Goal: Information Seeking & Learning: Learn about a topic

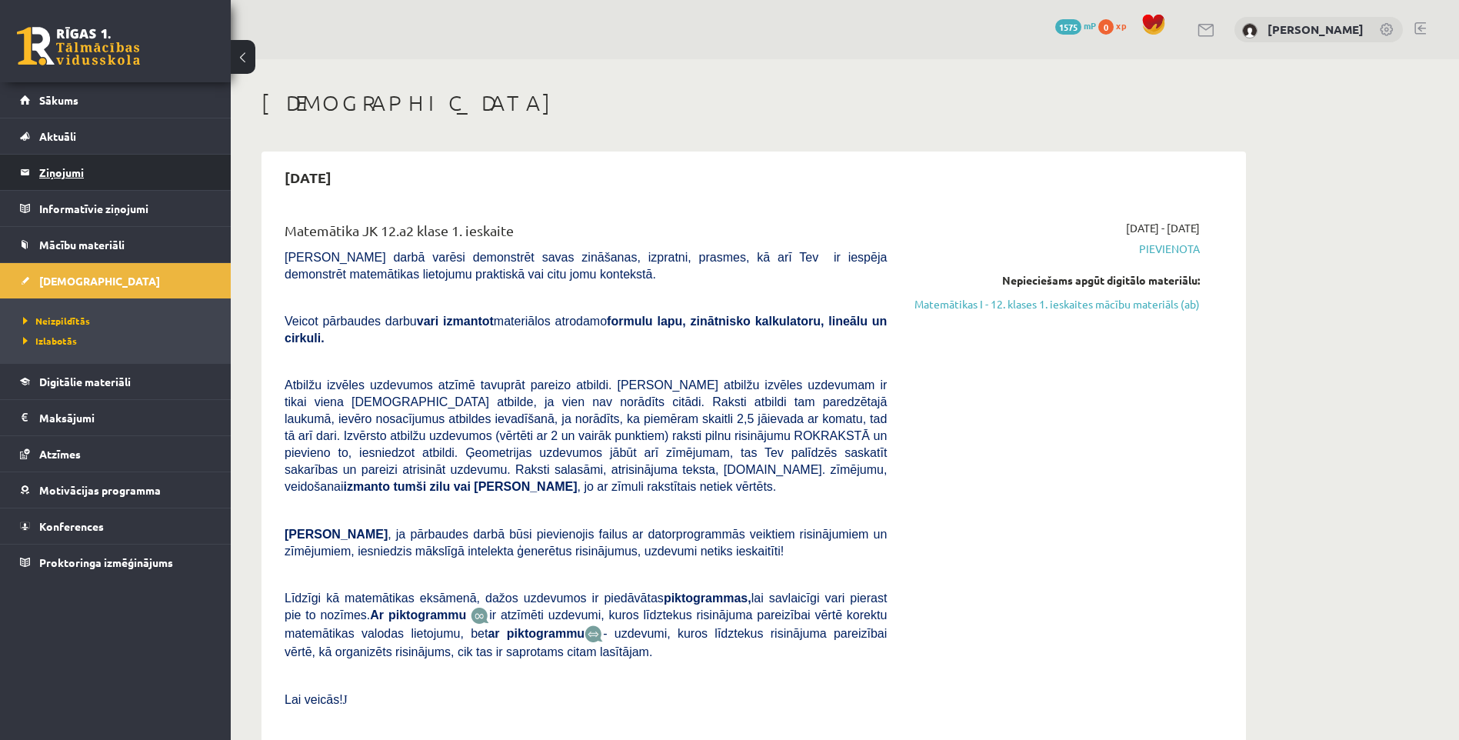
scroll to position [385, 0]
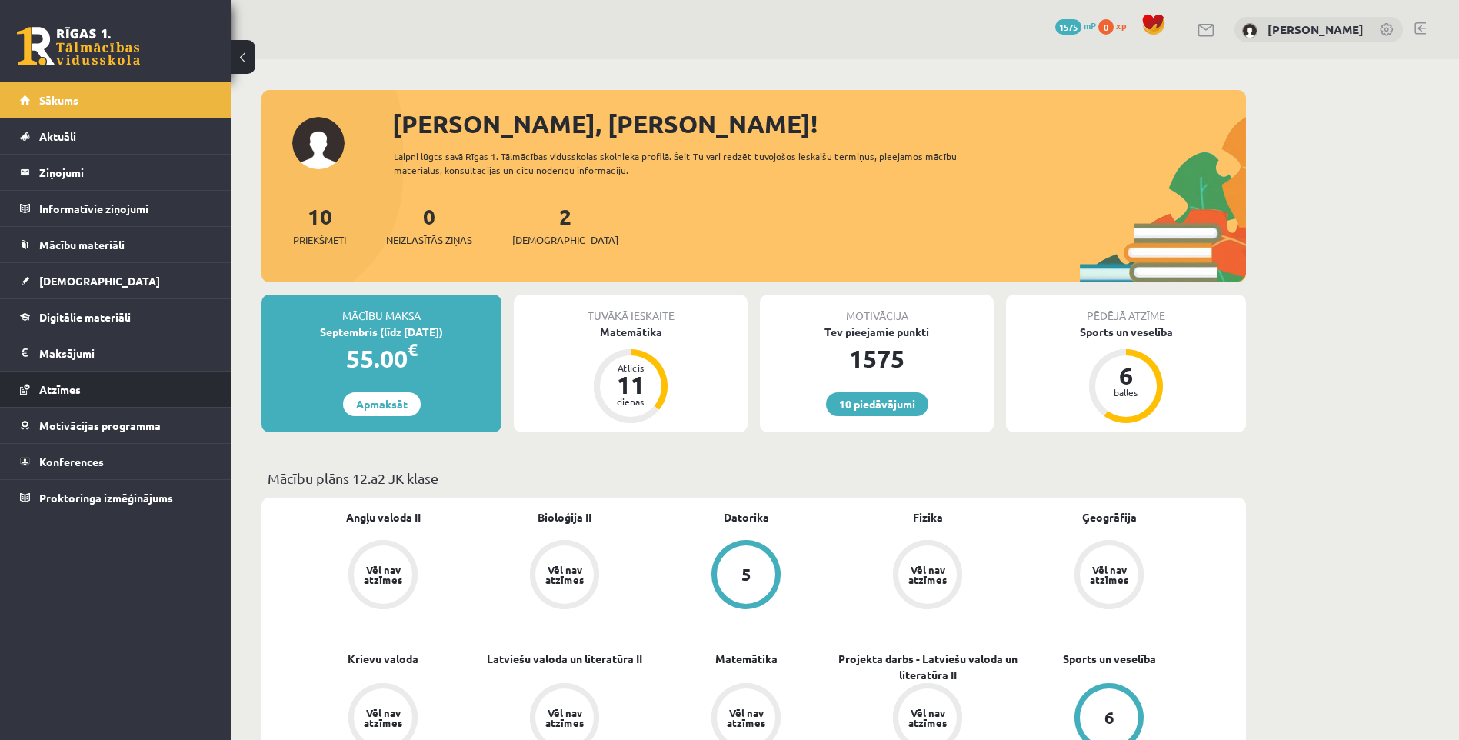
click at [78, 391] on span "Atzīmes" at bounding box center [60, 389] width 42 height 14
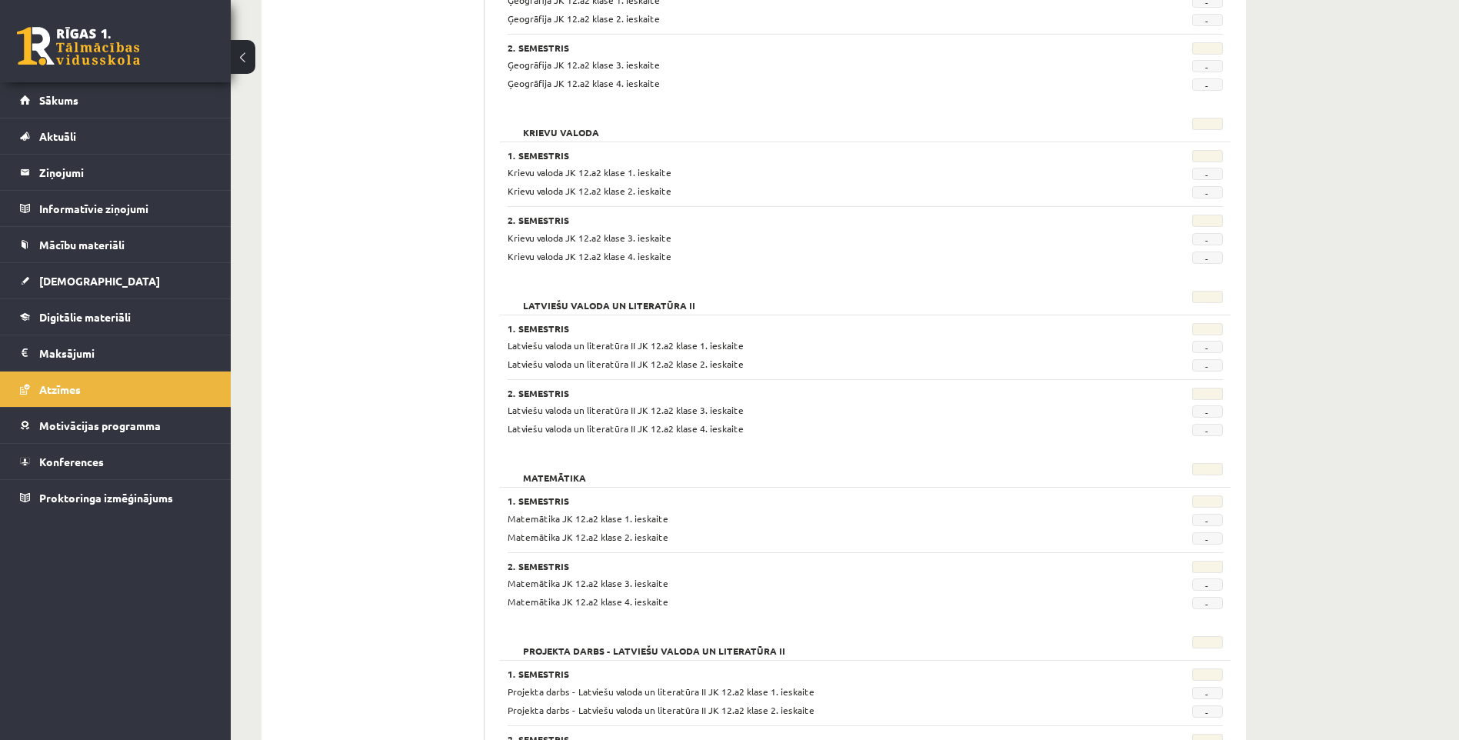
scroll to position [1281, 0]
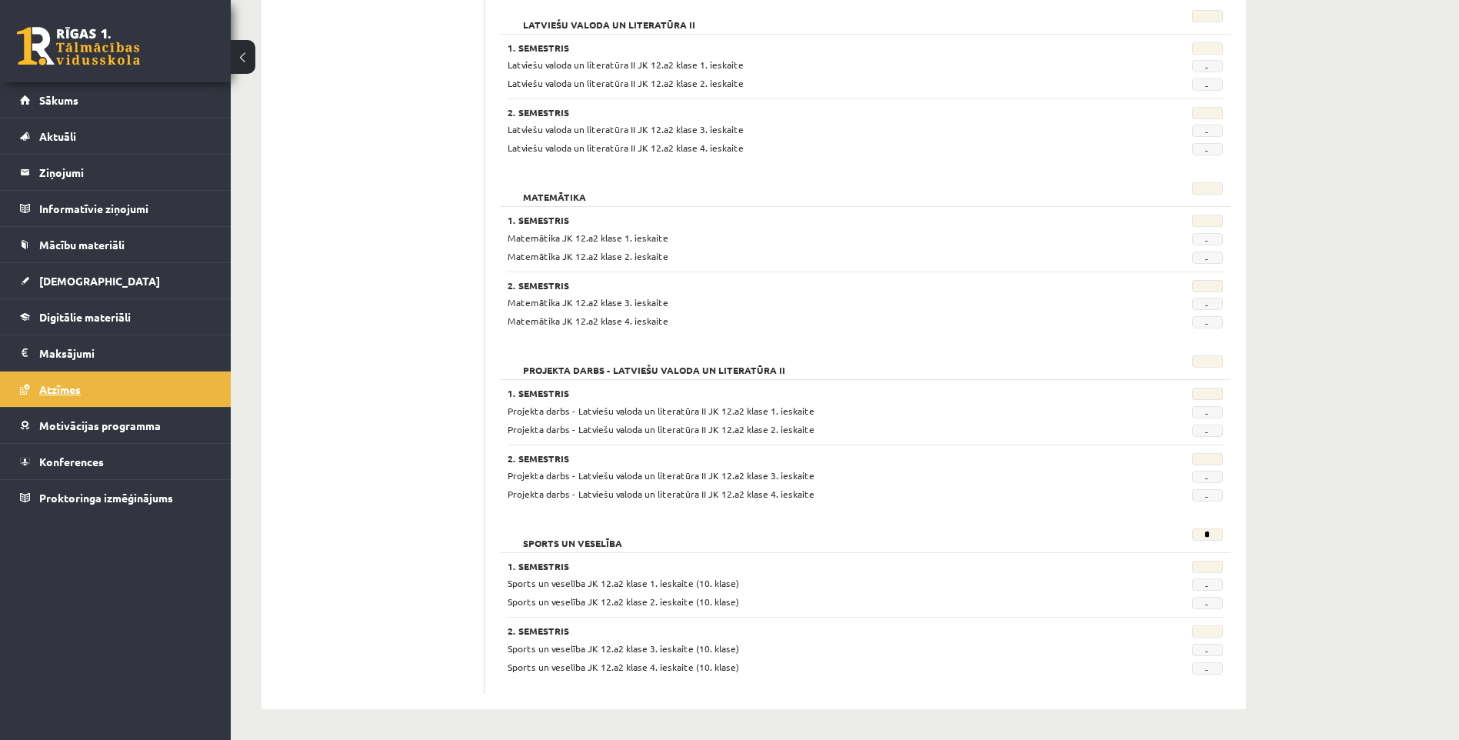
click at [65, 388] on span "Atzīmes" at bounding box center [60, 389] width 42 height 14
click at [61, 277] on span "[DEMOGRAPHIC_DATA]" at bounding box center [99, 281] width 121 height 14
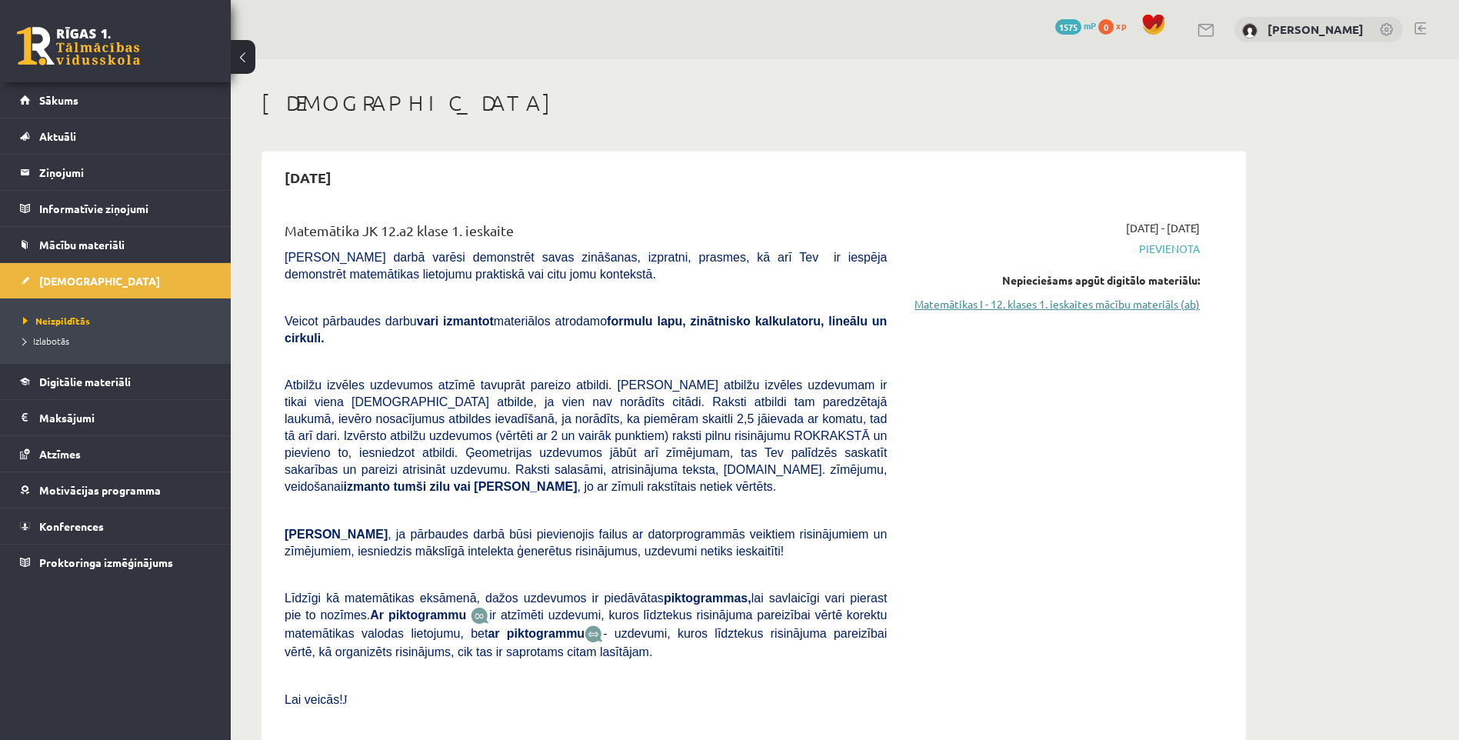
click at [918, 305] on link "Matemātikas I - 12. klases 1. ieskaites mācību materiāls (ab)" at bounding box center [1055, 304] width 290 height 16
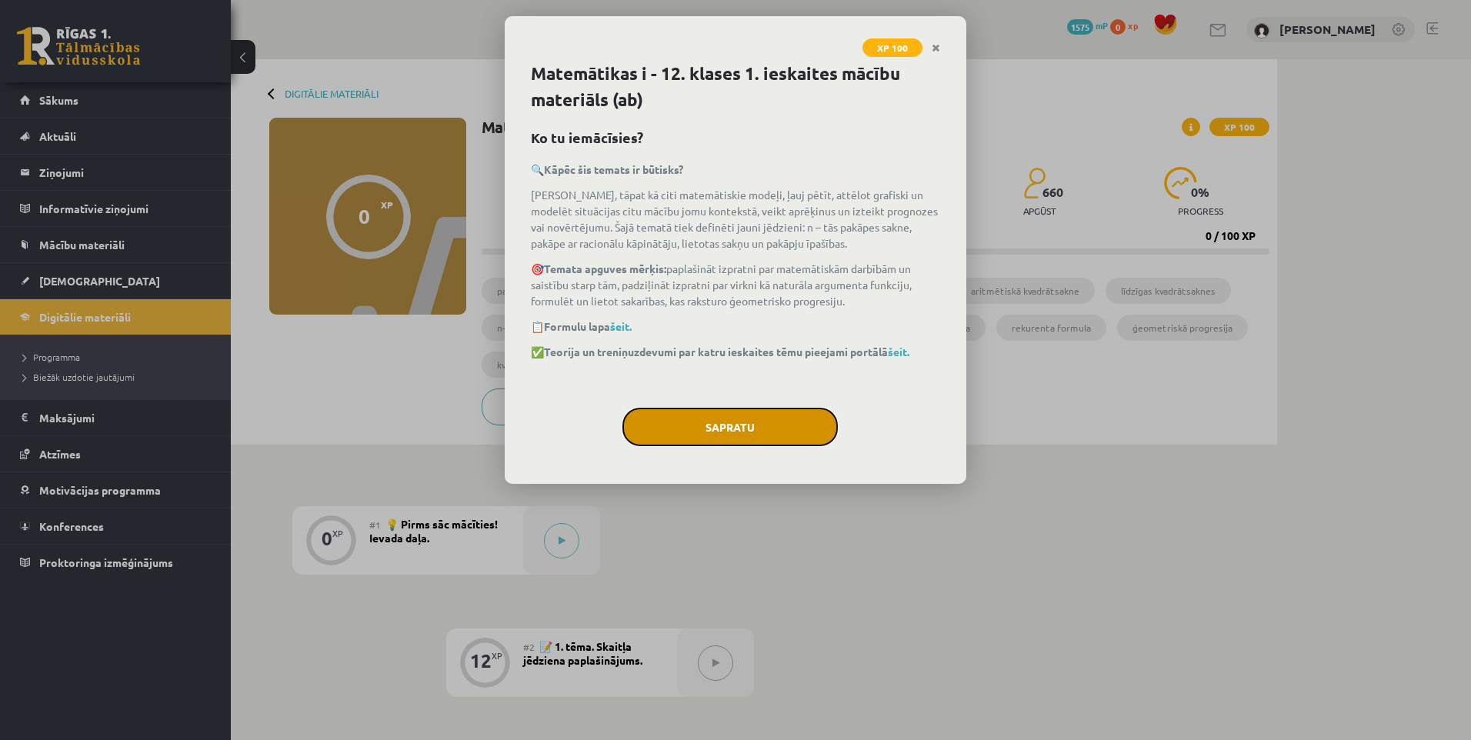
click at [760, 421] on button "Sapratu" at bounding box center [729, 427] width 215 height 38
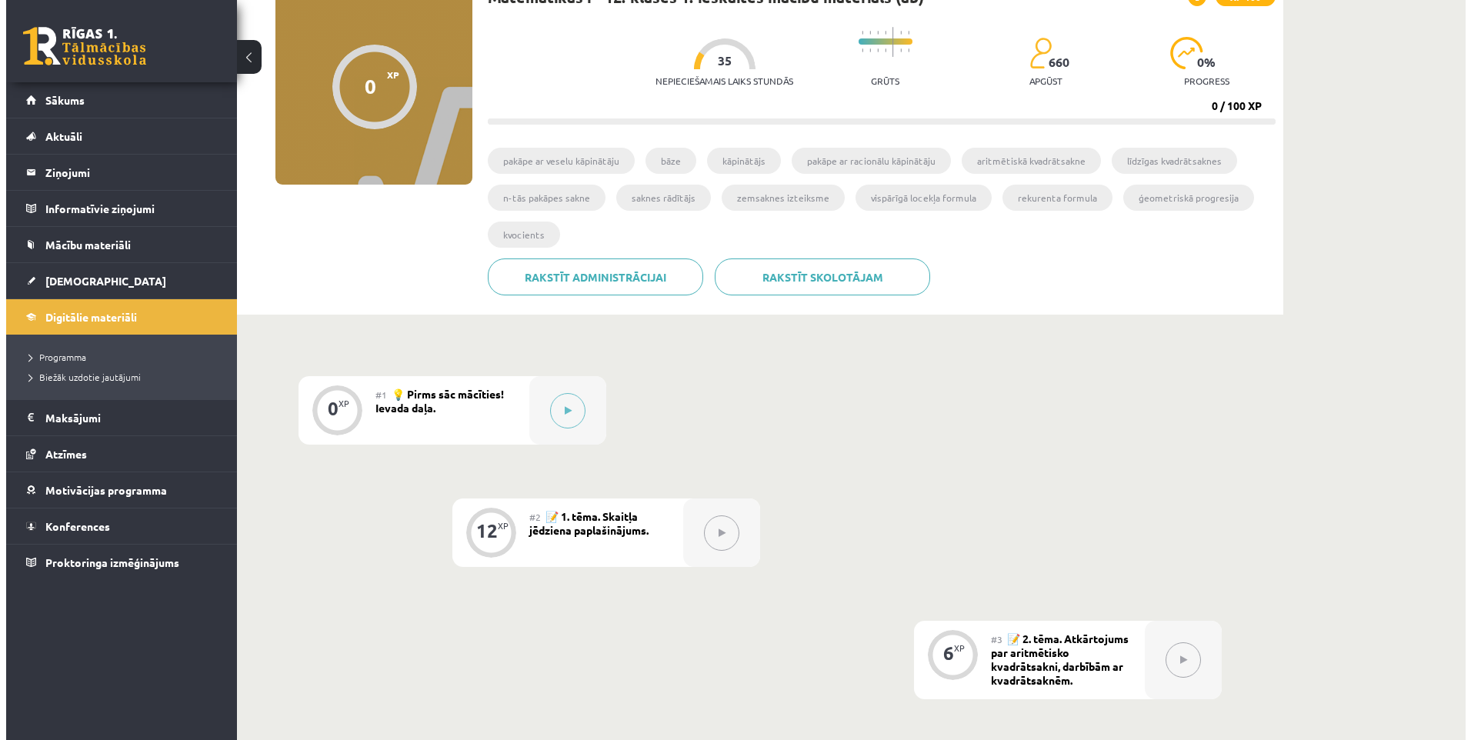
scroll to position [154, 0]
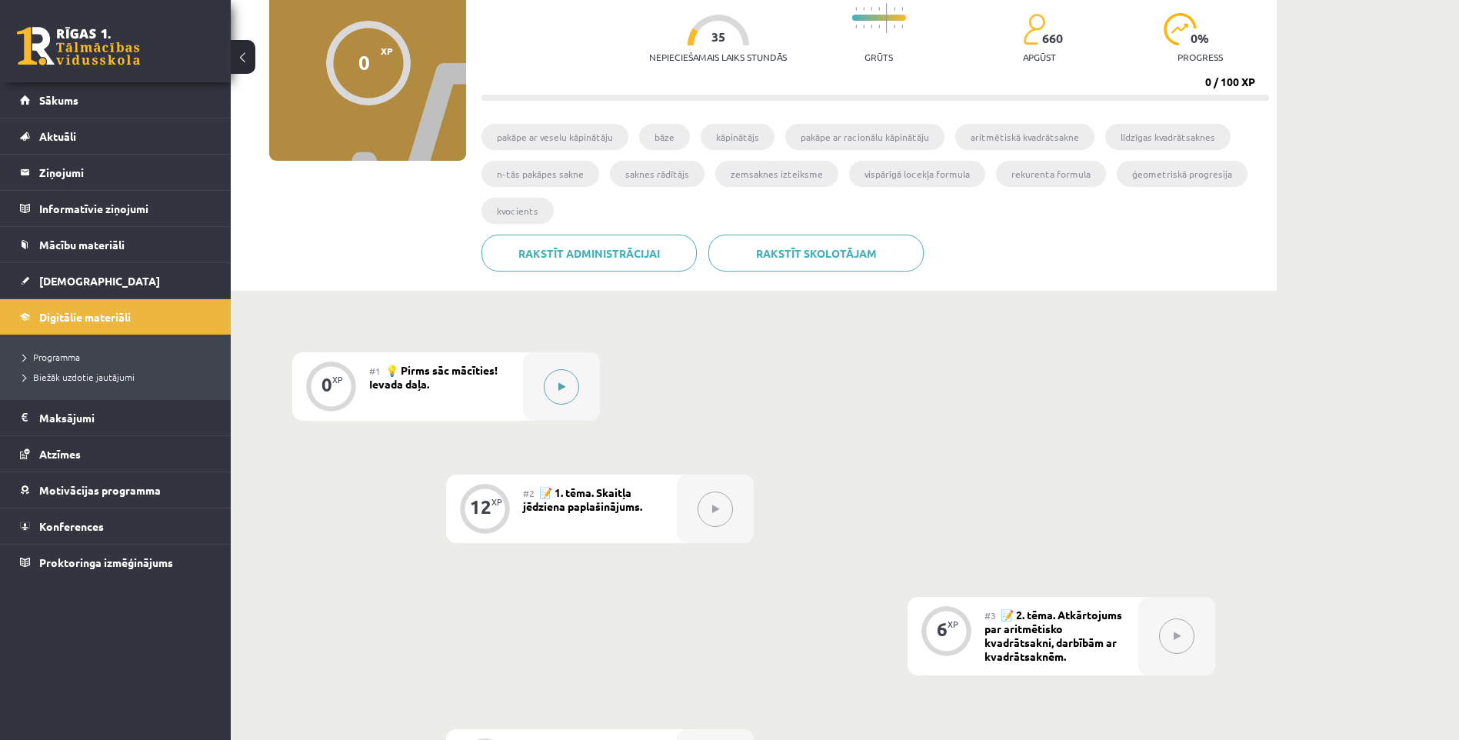
click at [571, 390] on button at bounding box center [561, 386] width 35 height 35
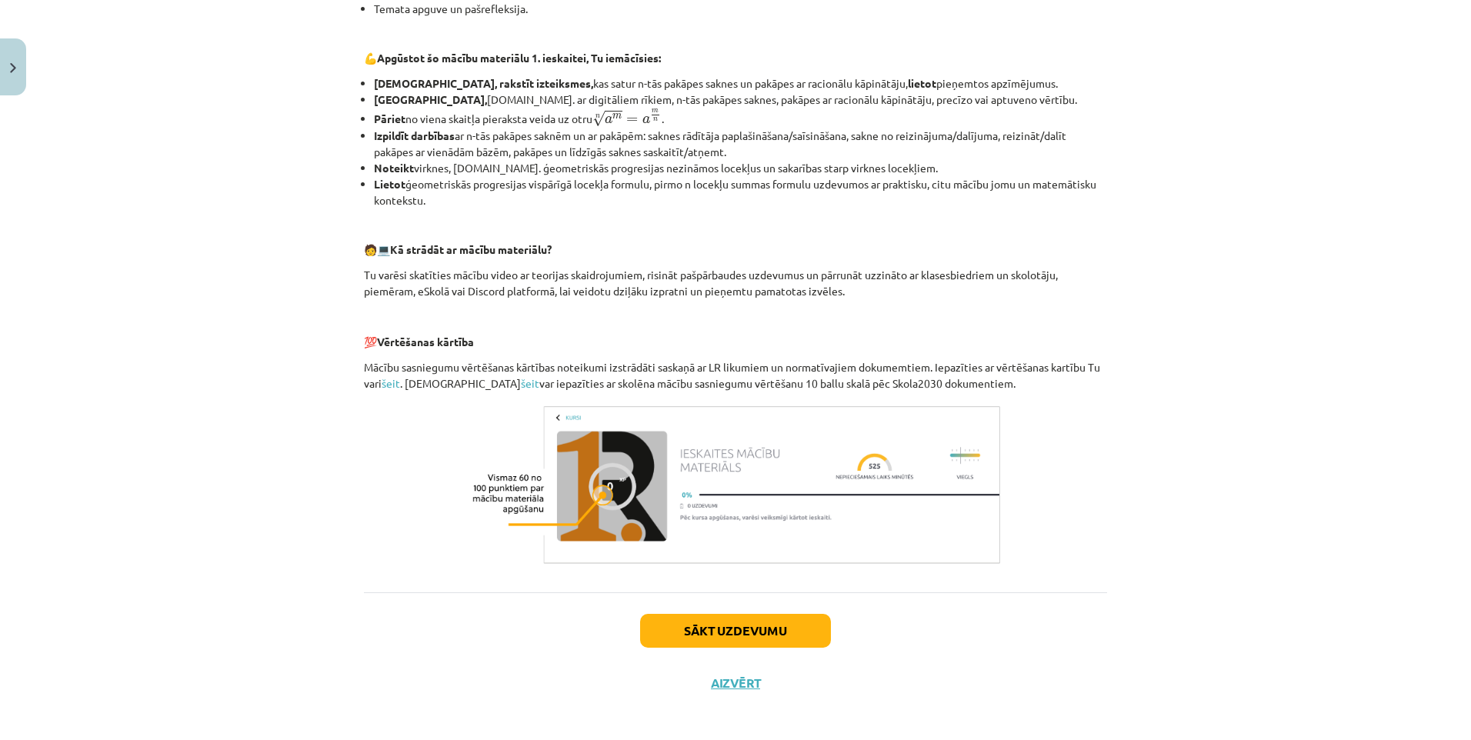
scroll to position [497, 0]
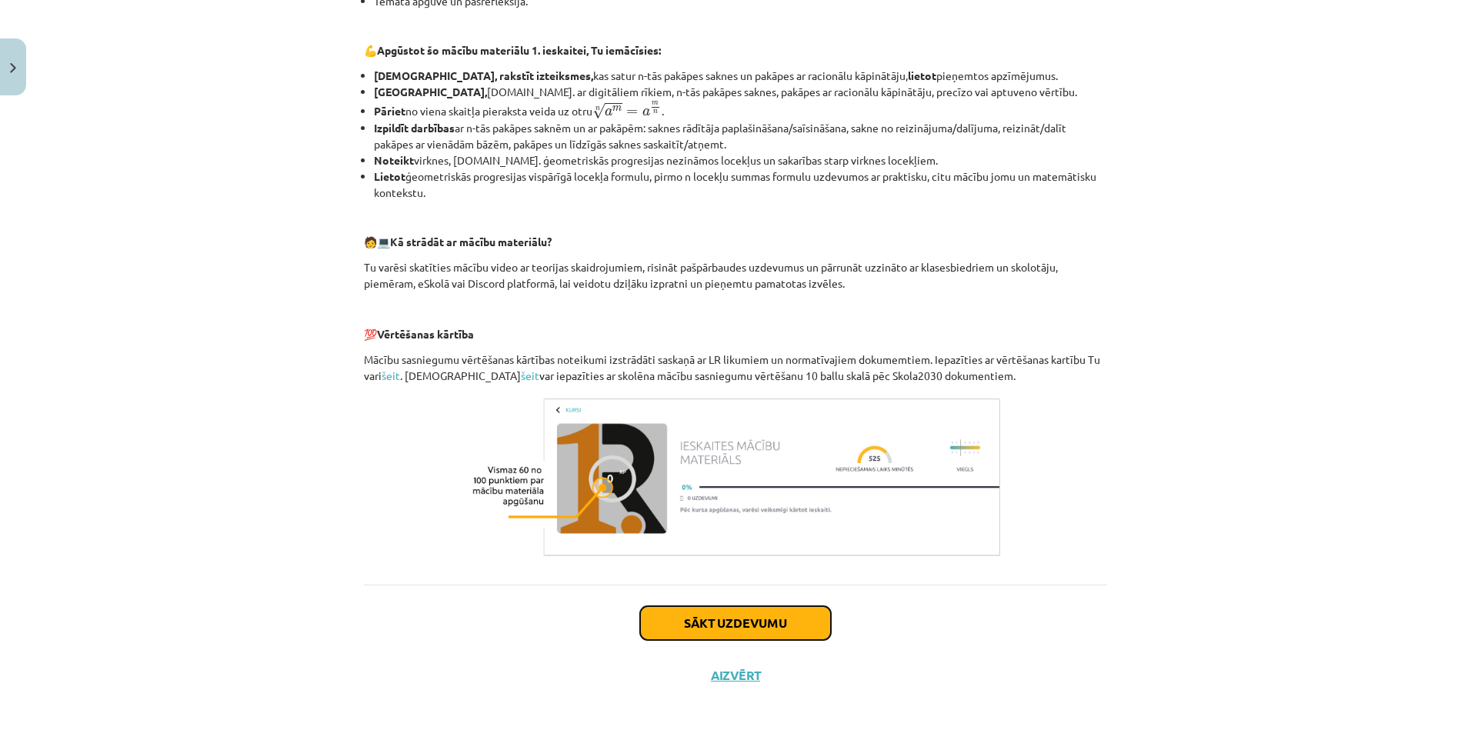
click at [707, 618] on button "Sākt uzdevumu" at bounding box center [735, 623] width 191 height 34
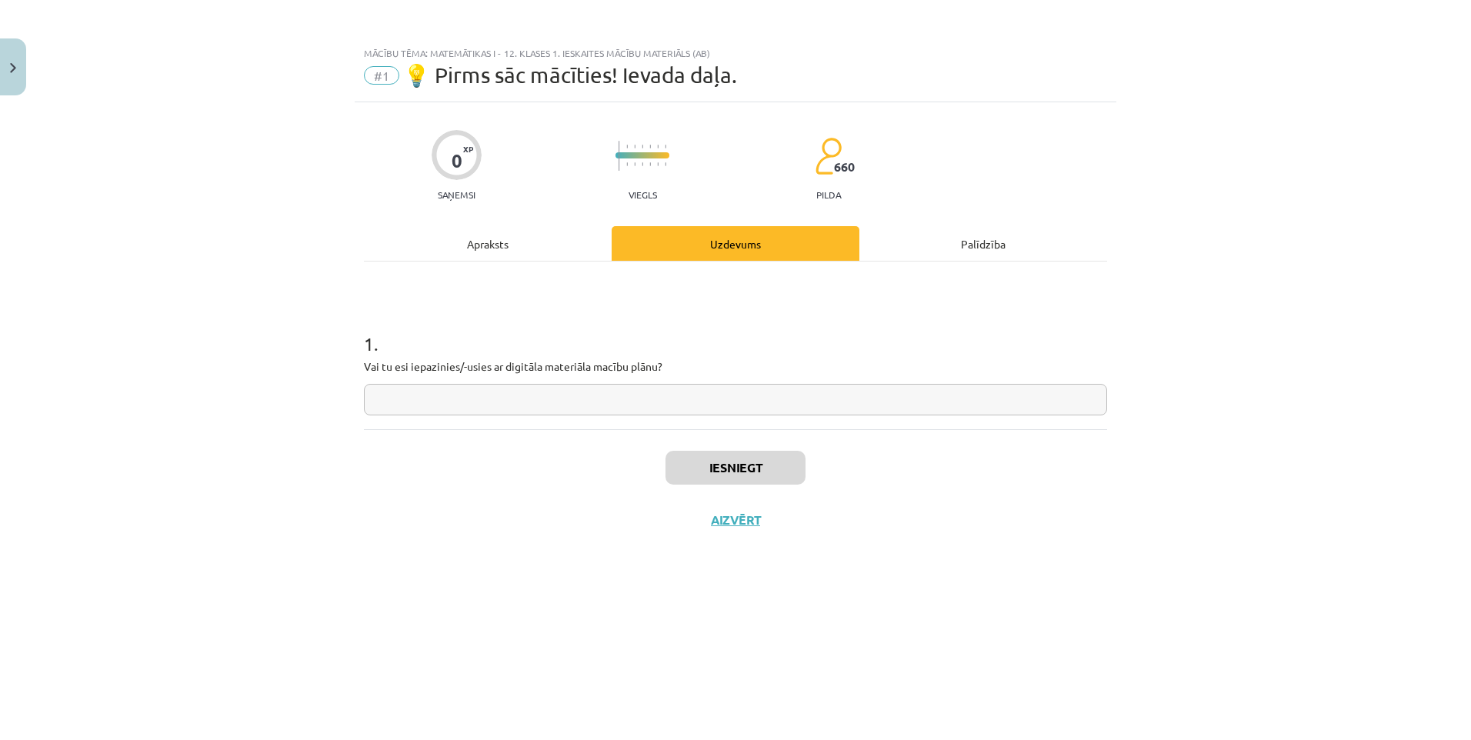
scroll to position [0, 0]
click at [698, 398] on input "text" at bounding box center [735, 400] width 743 height 32
type input "**********"
click at [684, 452] on button "Iesniegt" at bounding box center [735, 468] width 140 height 34
click at [774, 537] on button "Nākamā nodarbība" at bounding box center [735, 529] width 151 height 35
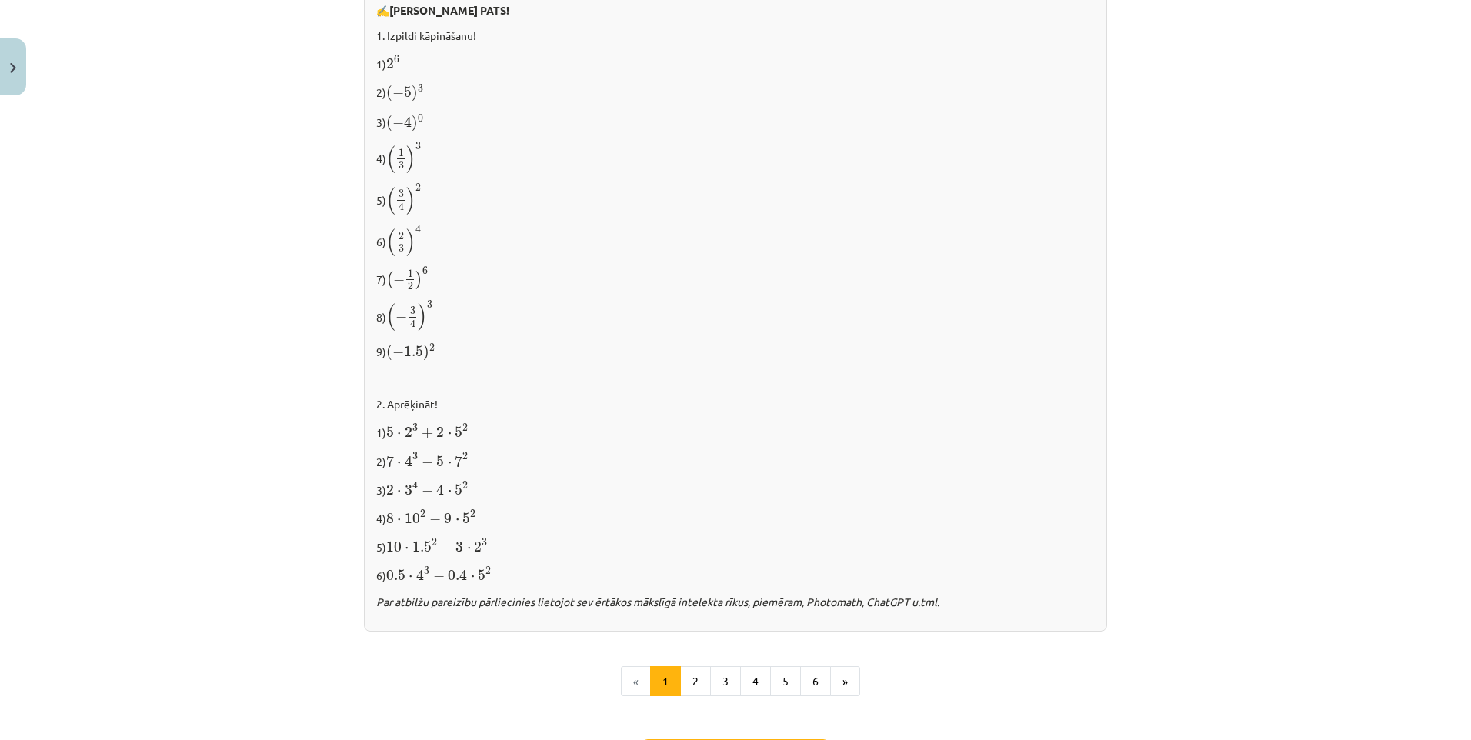
scroll to position [1445, 0]
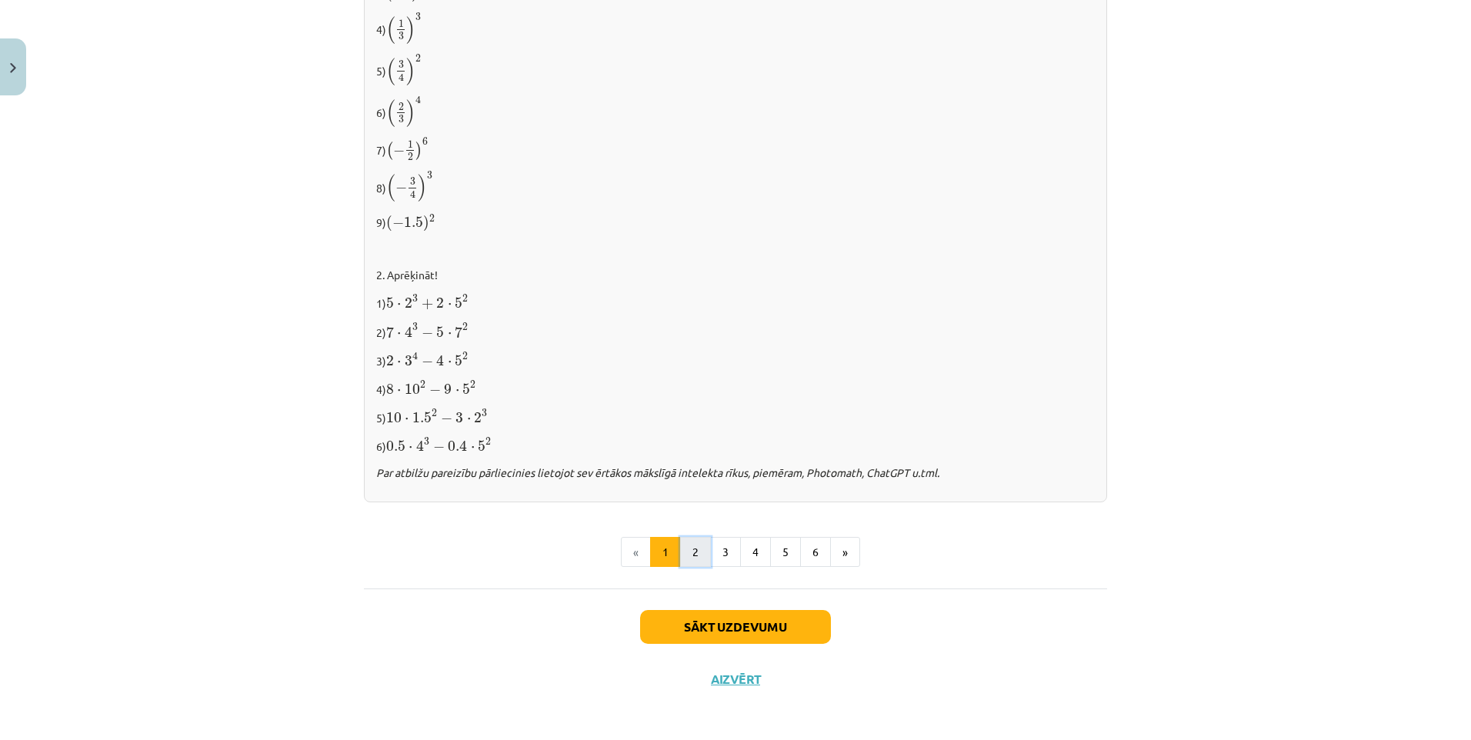
click at [687, 548] on button "2" at bounding box center [695, 552] width 31 height 31
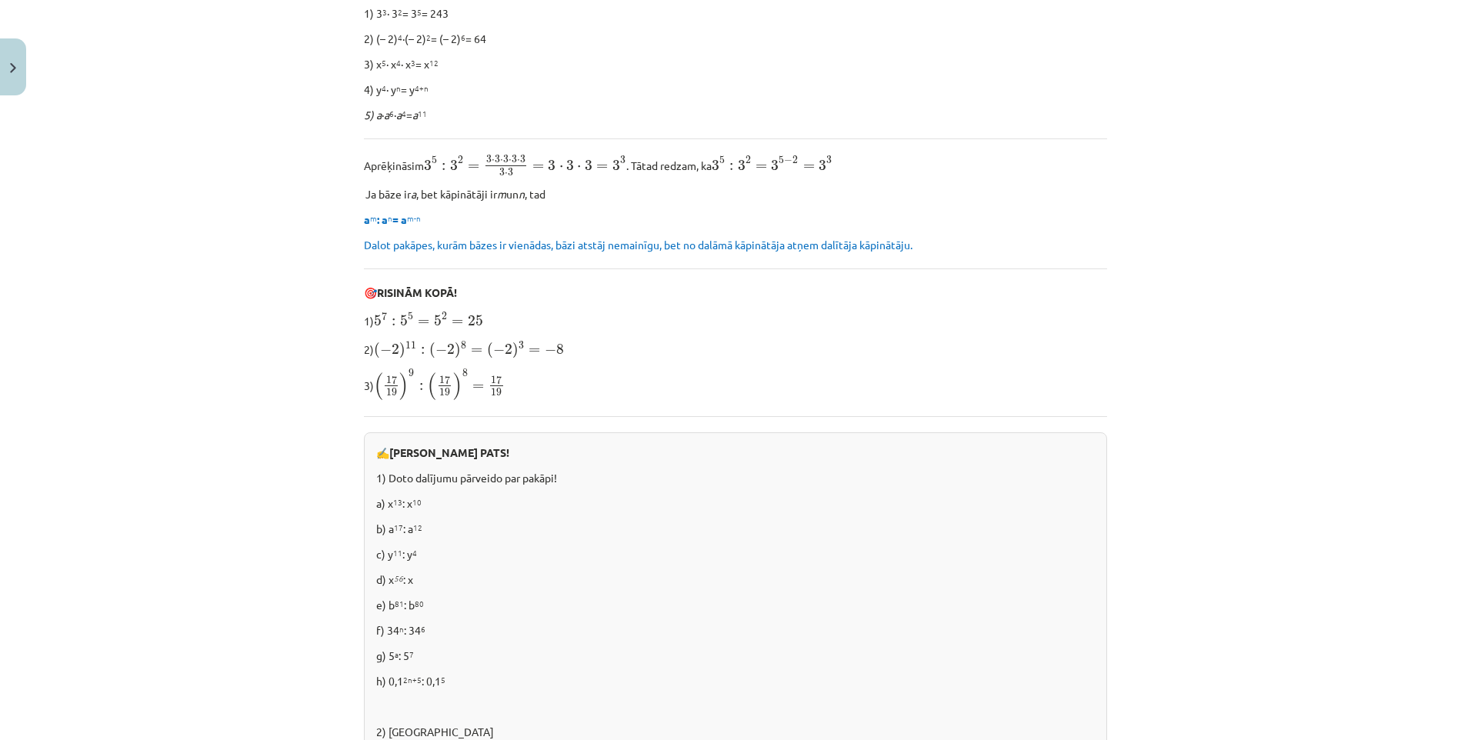
scroll to position [892, 0]
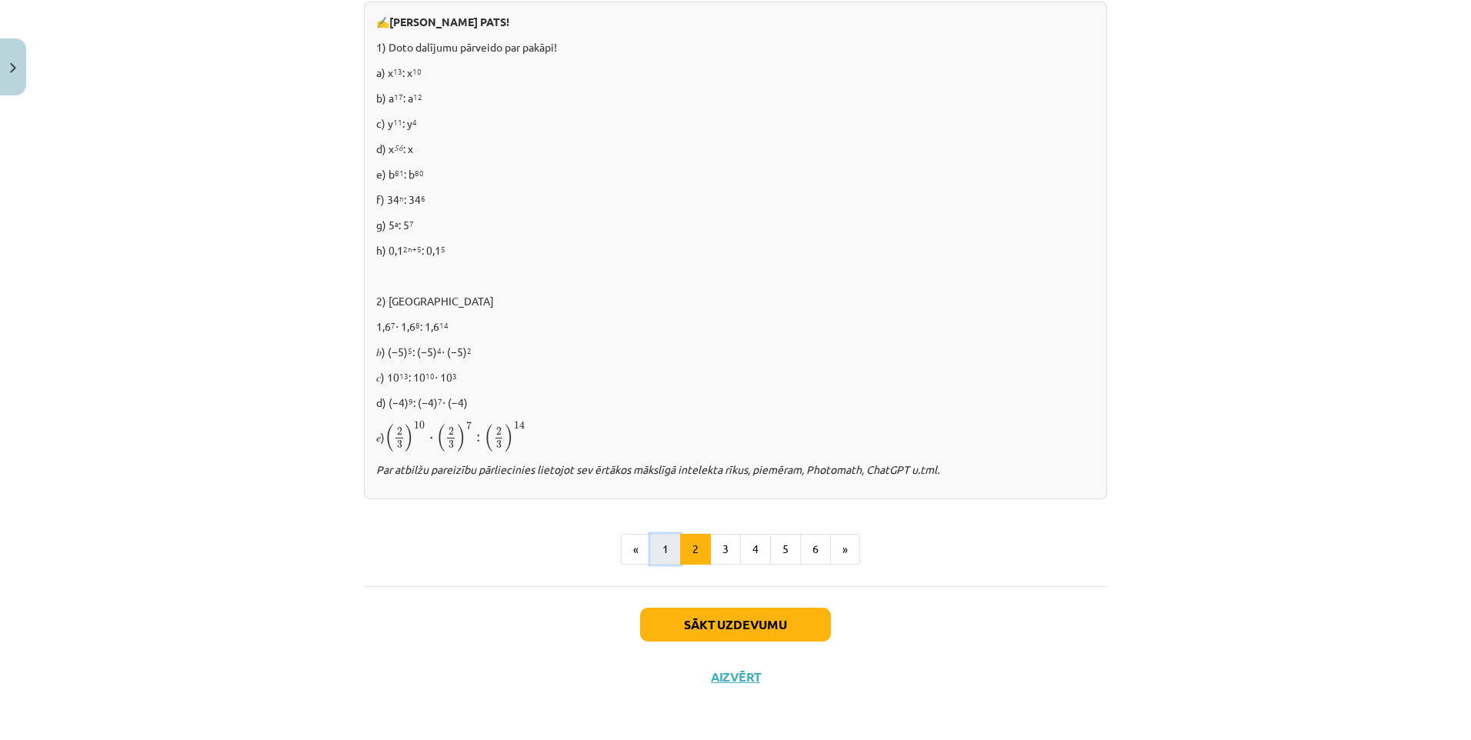
click at [669, 543] on button "1" at bounding box center [665, 549] width 31 height 31
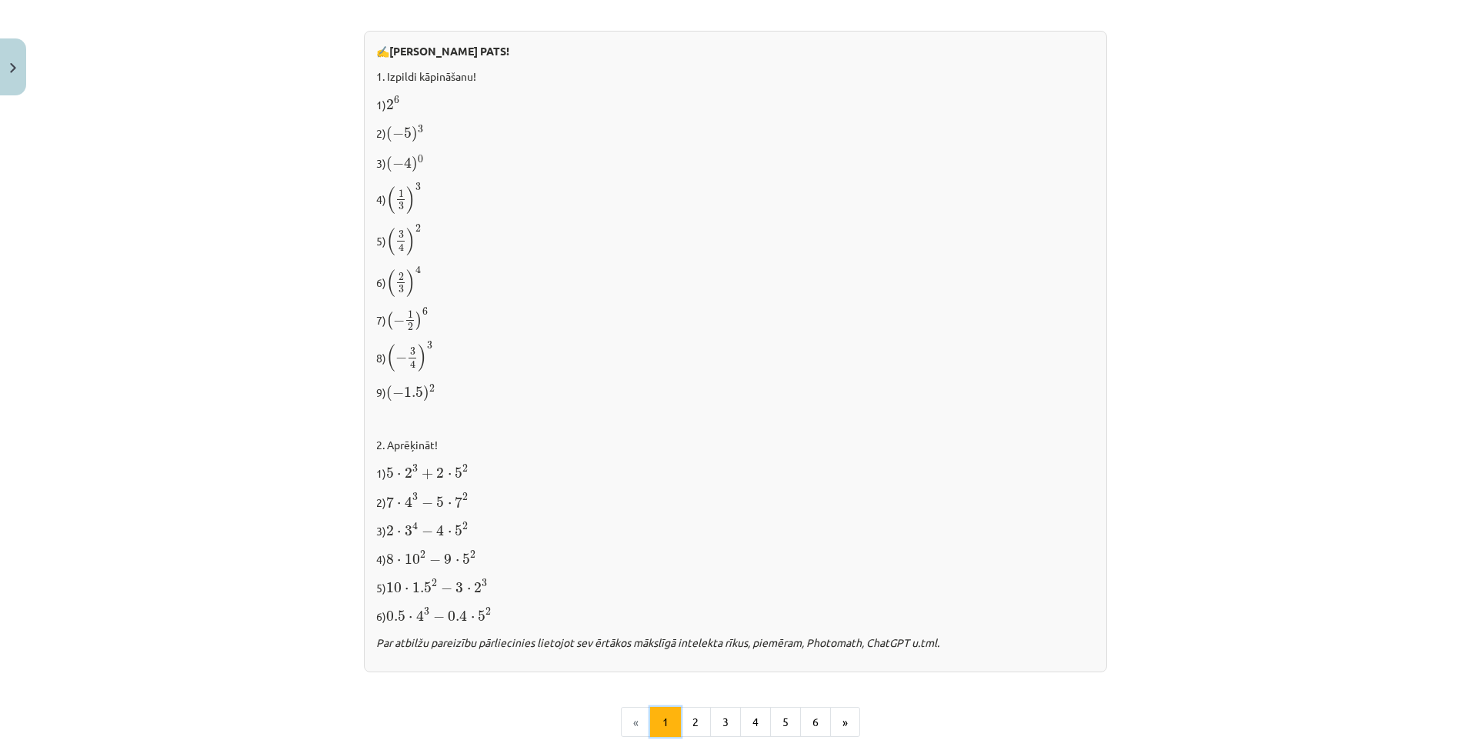
scroll to position [1198, 0]
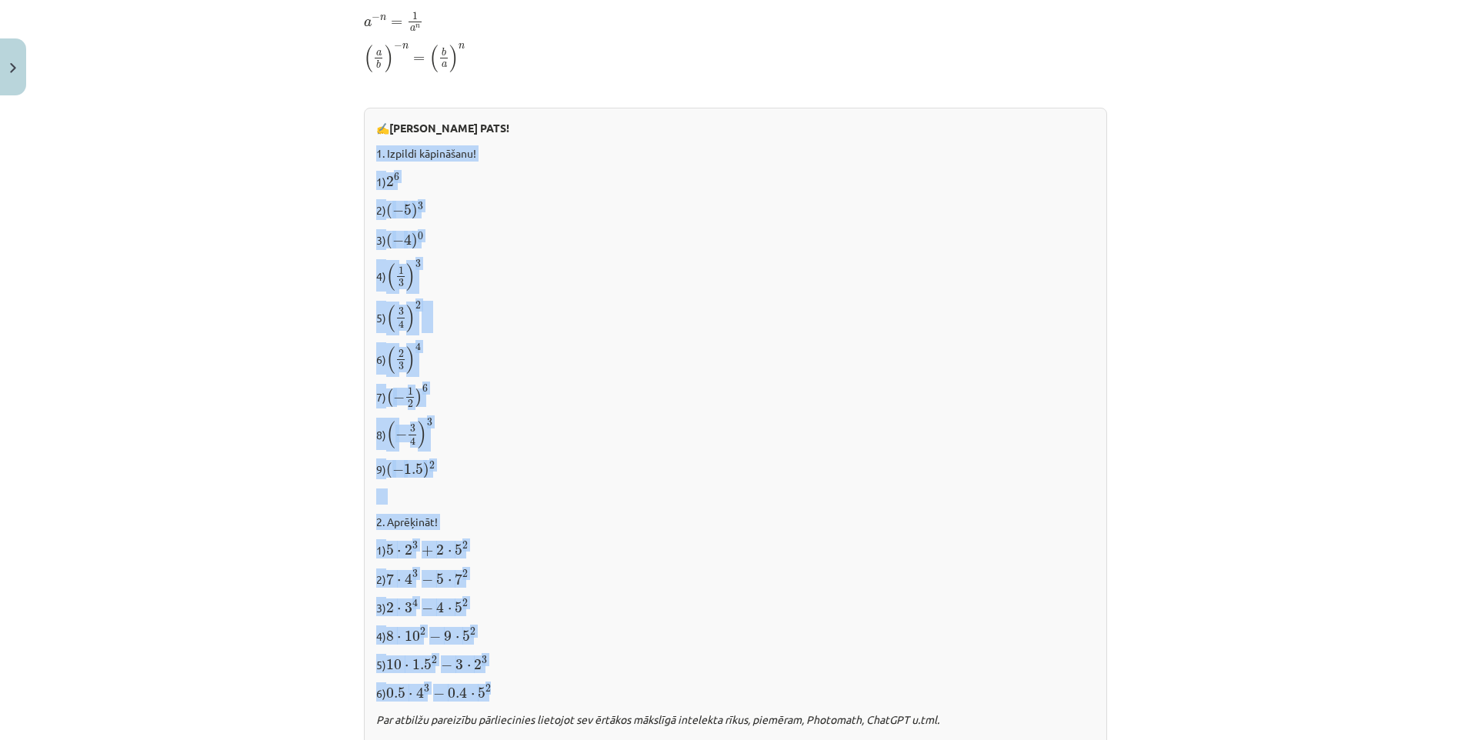
drag, startPoint x: 361, startPoint y: 144, endPoint x: 585, endPoint y: 680, distance: 581.2
click at [585, 680] on div "✍️ [PERSON_NAME] PATS! 1. Izpildi kāpināšanu! 1) 2 6 2 6 2) ( − 5 ) 3 ( − 5 ) 3…" at bounding box center [735, 428] width 743 height 641
copy div "1. Izpildi kāpināšanu! 1) 2 6 2 6 2) ( − 5 ) 3 ( − 5 ) 3 3) ( − 4 ) 0 ( − 4 ) 0…"
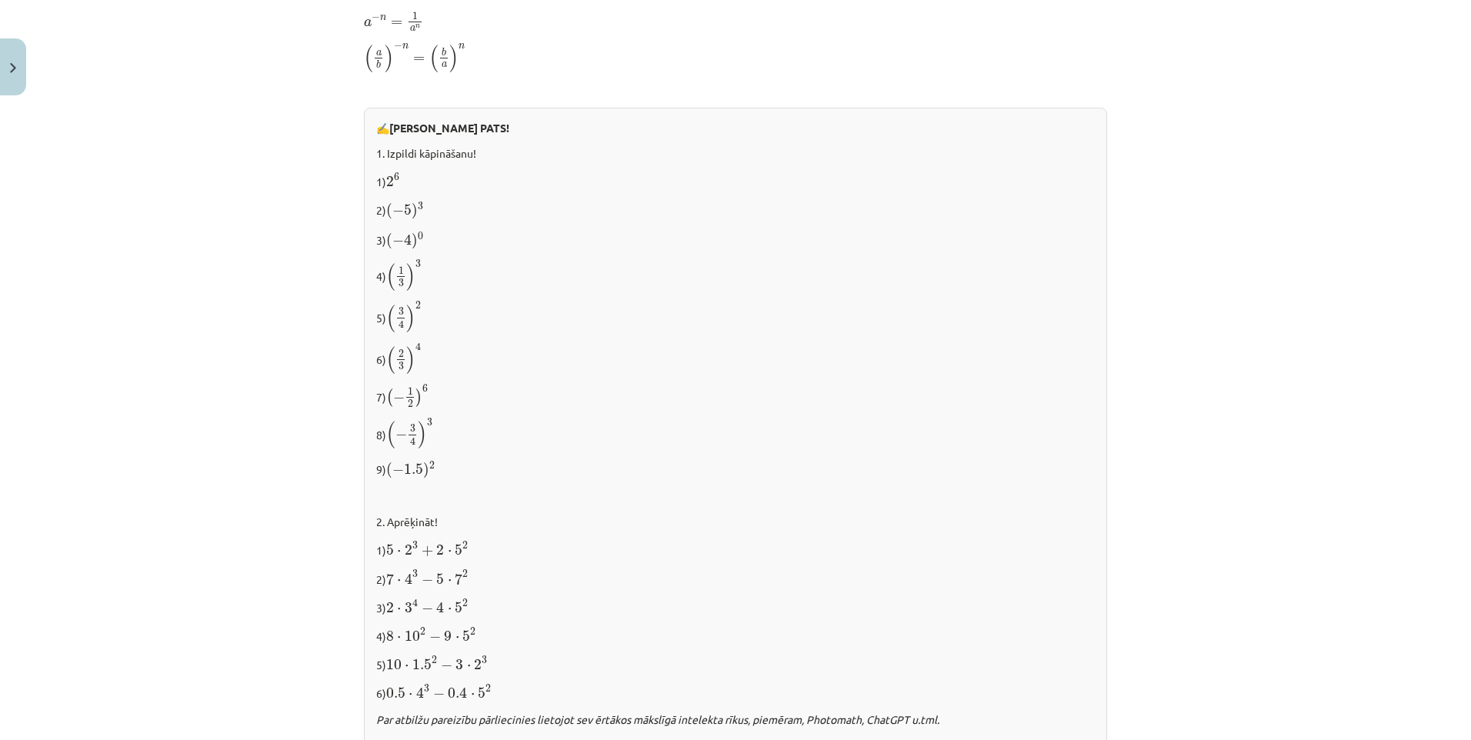
click at [147, 48] on div "Mācību tēma: Matemātikas i - 12. klases 1. ieskaites mācību materiāls (ab) #2 📝…" at bounding box center [735, 370] width 1471 height 740
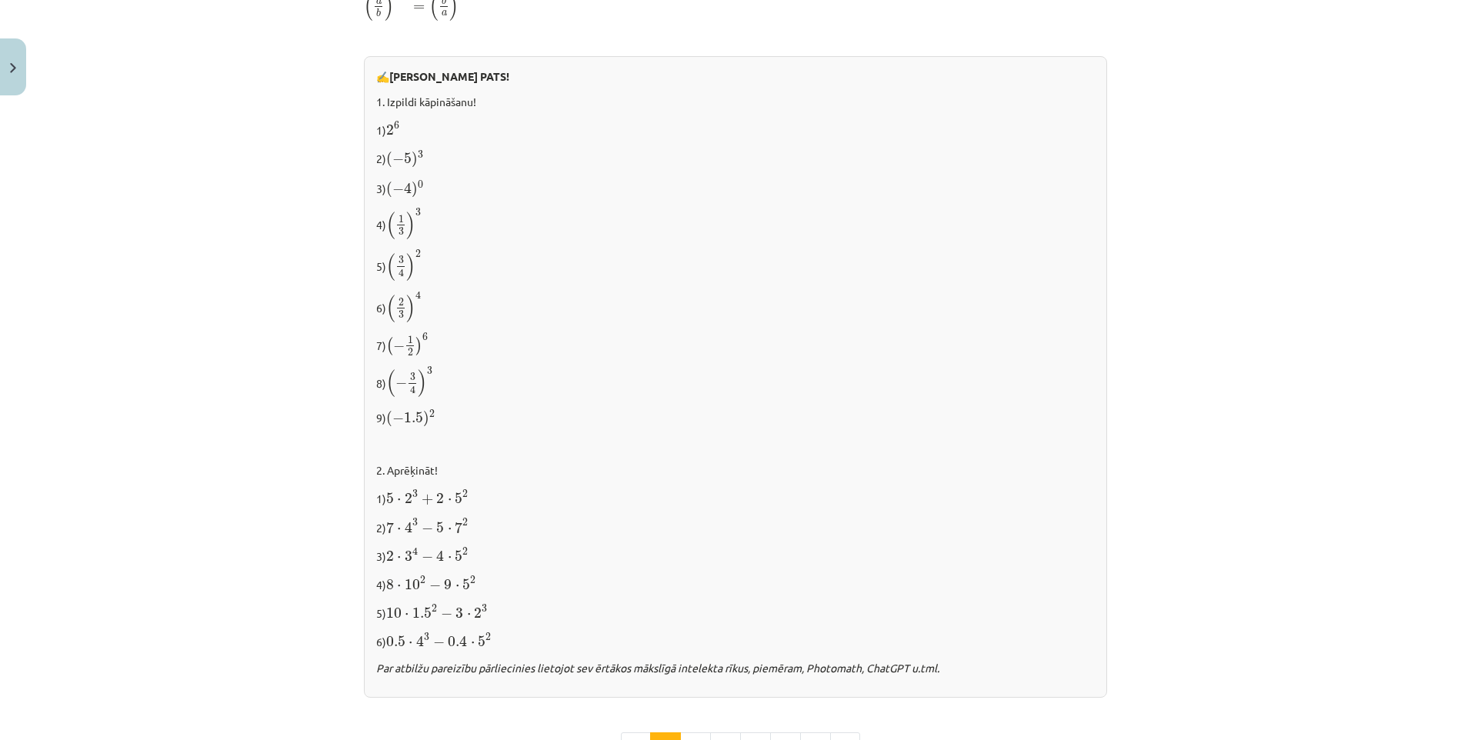
scroll to position [1275, 0]
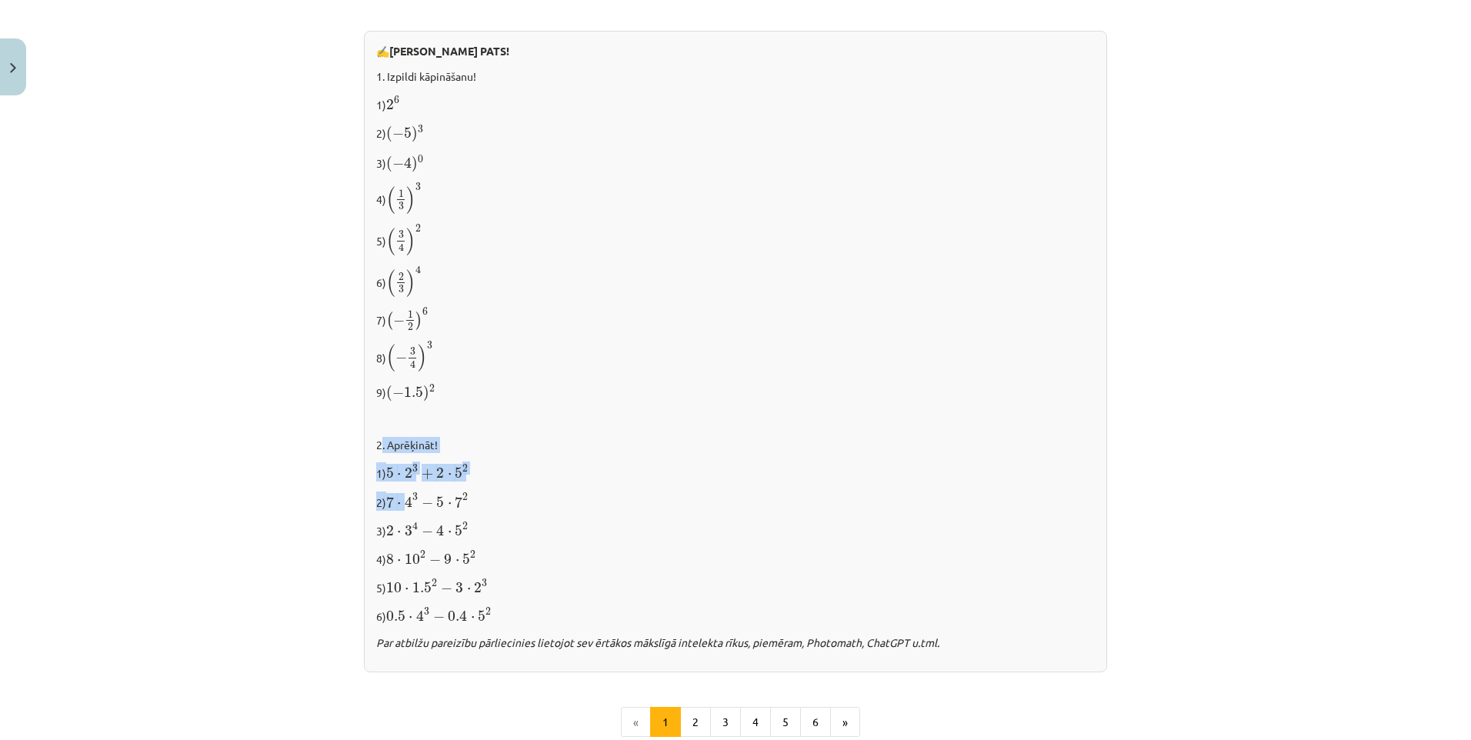
drag, startPoint x: 377, startPoint y: 439, endPoint x: 405, endPoint y: 499, distance: 66.1
click at [405, 501] on div "✍️ [PERSON_NAME] PATS! 1. Izpildi kāpināšanu! 1) 2 6 2 6 2) ( − 5 ) 3 ( − 5 ) 3…" at bounding box center [735, 351] width 743 height 641
drag, startPoint x: 405, startPoint y: 499, endPoint x: 501, endPoint y: 609, distance: 146.6
click at [501, 609] on div "✍️ [PERSON_NAME] PATS! 1. Izpildi kāpināšanu! 1) 2 6 2 6 2) ( − 5 ) 3 ( − 5 ) 3…" at bounding box center [735, 351] width 743 height 641
copy div "2. Aprēķināt! 1) 5 ⋅ 2 3 + 2 ⋅ 5 2 5 ⋅ 2 3 + 2 ⋅ 5 2 2) 7 ⋅ 4 3 − 5 ⋅ 7 2 7 ⋅ 4…"
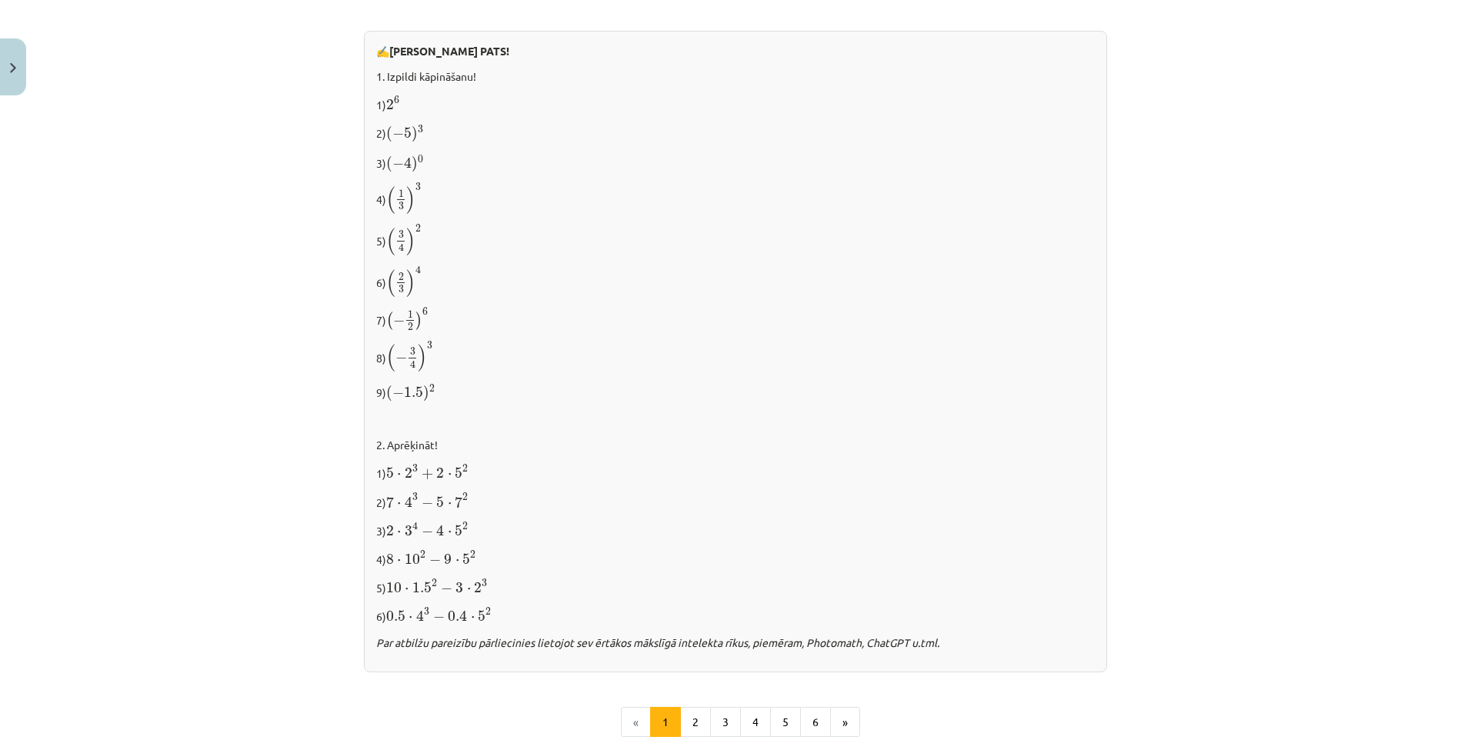
click at [169, 253] on div "Mācību tēma: Matemātikas i - 12. klases 1. ieskaites mācību materiāls (ab) #2 📝…" at bounding box center [735, 370] width 1471 height 740
